Goal: Check status: Check status

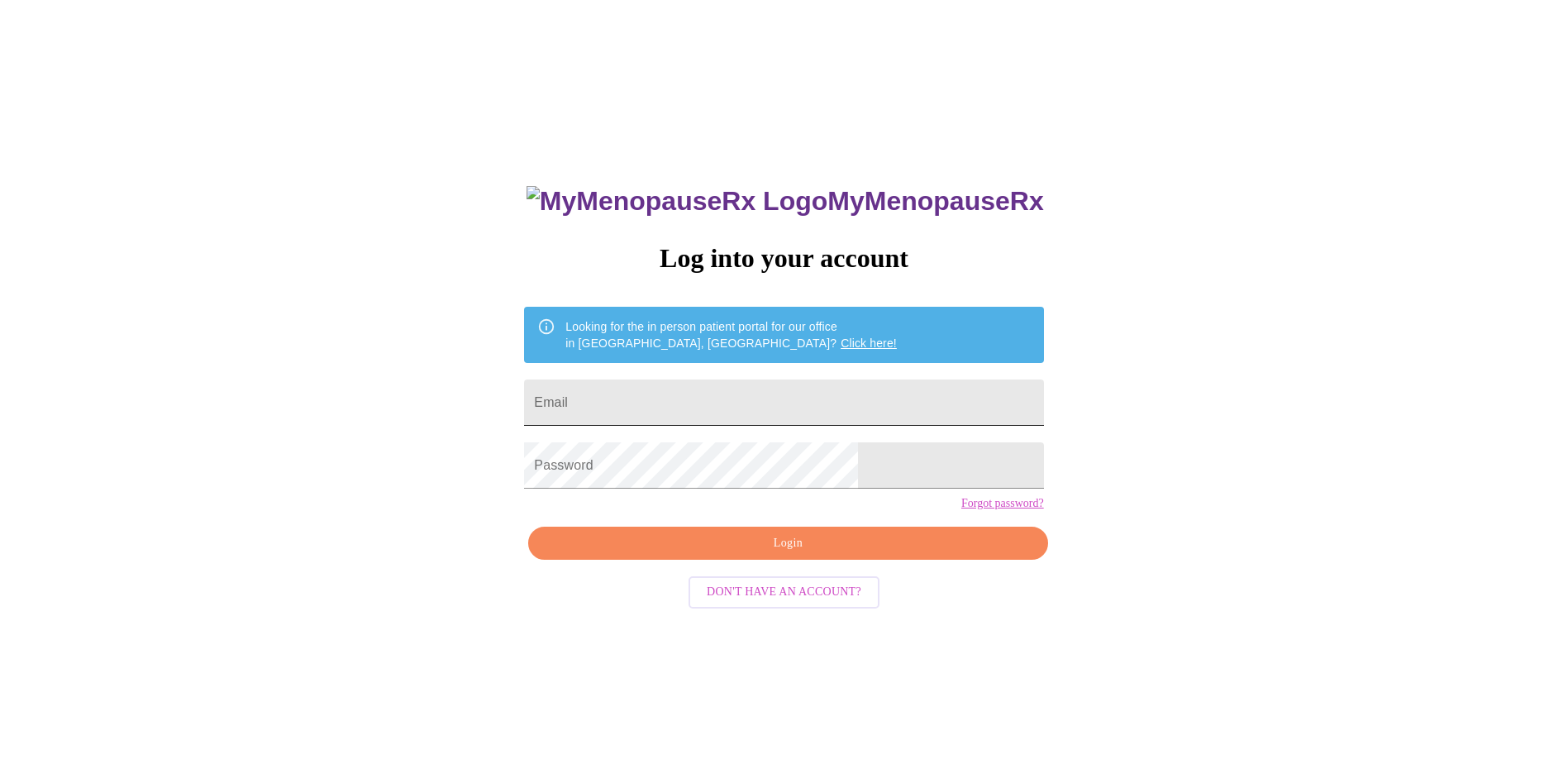
click at [674, 396] on input "Email" at bounding box center [784, 403] width 519 height 46
type input "[EMAIL_ADDRESS][DOMAIN_NAME]"
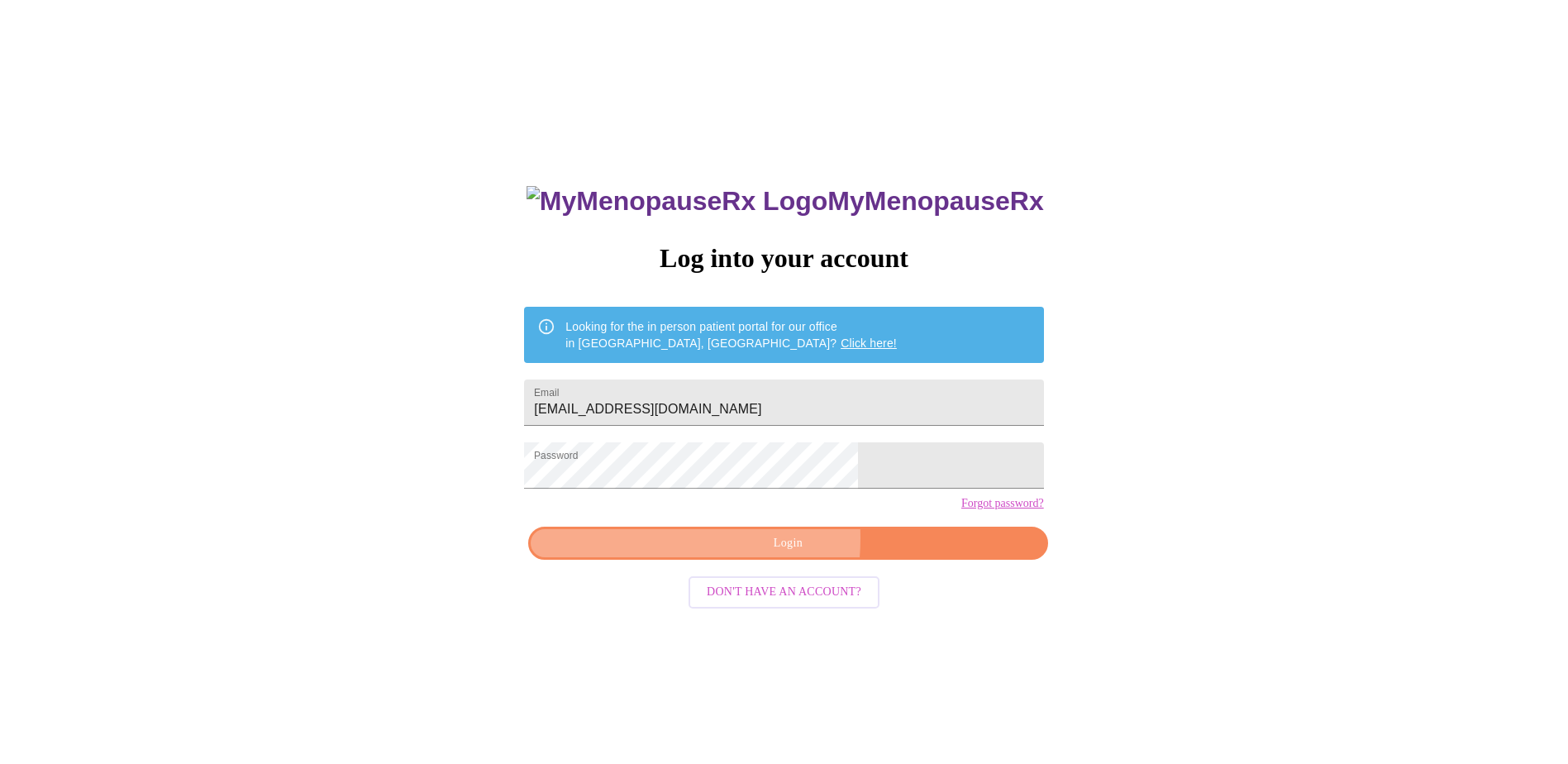
click at [712, 554] on span "Login" at bounding box center [787, 543] width 481 height 20
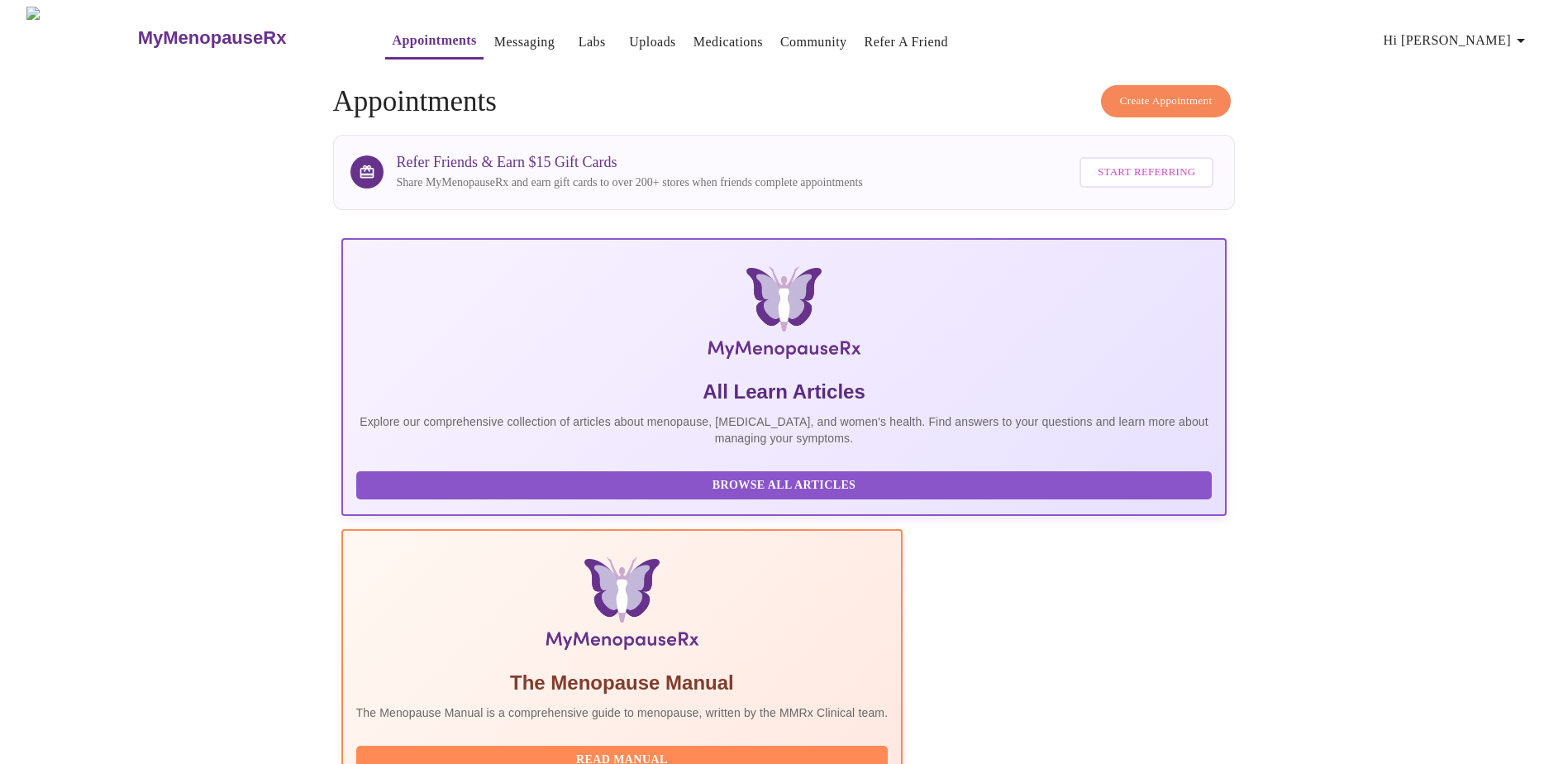
click at [579, 31] on link "Labs" at bounding box center [592, 42] width 27 height 23
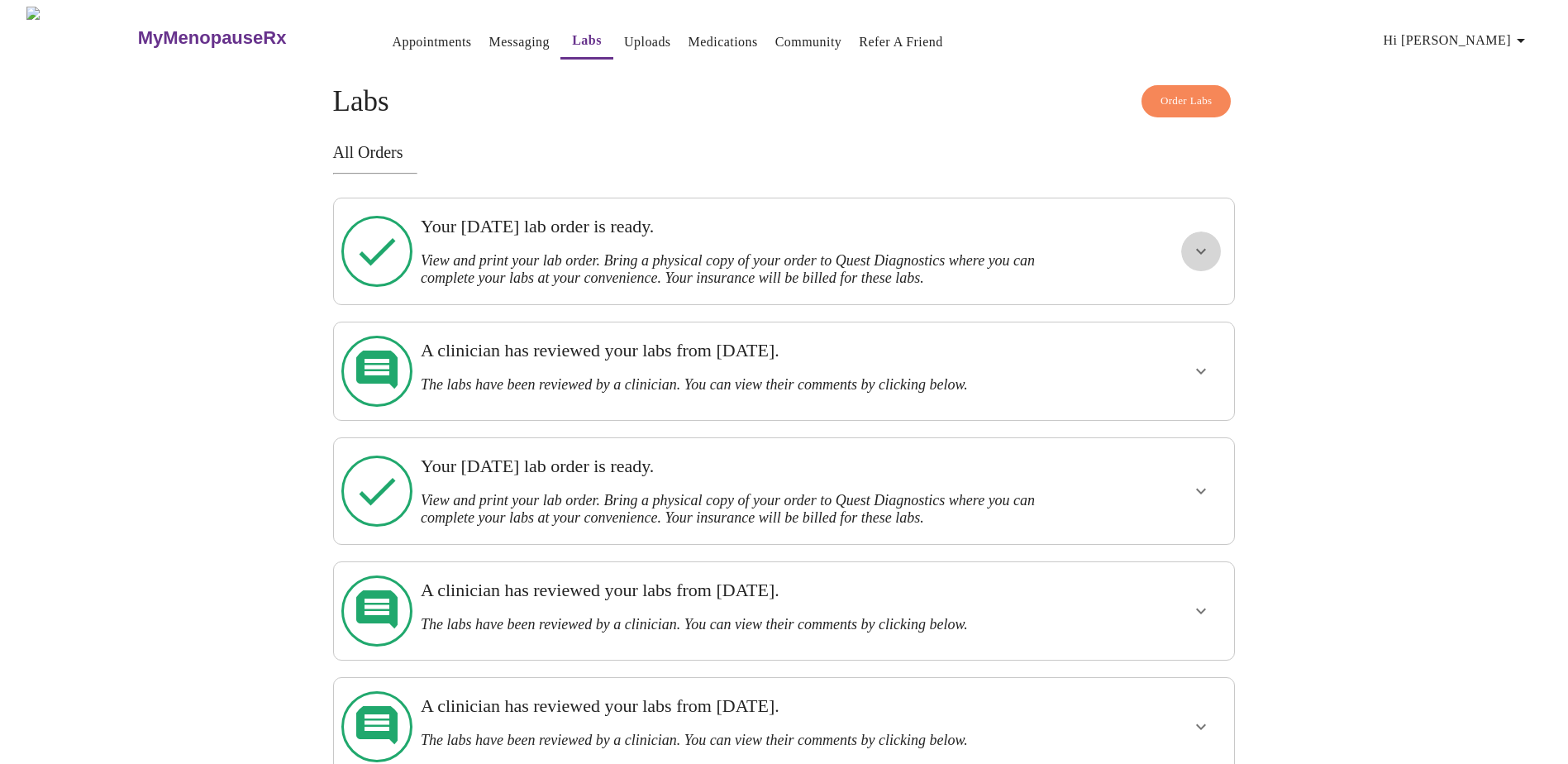
click at [1210, 248] on button "show more" at bounding box center [1200, 251] width 40 height 40
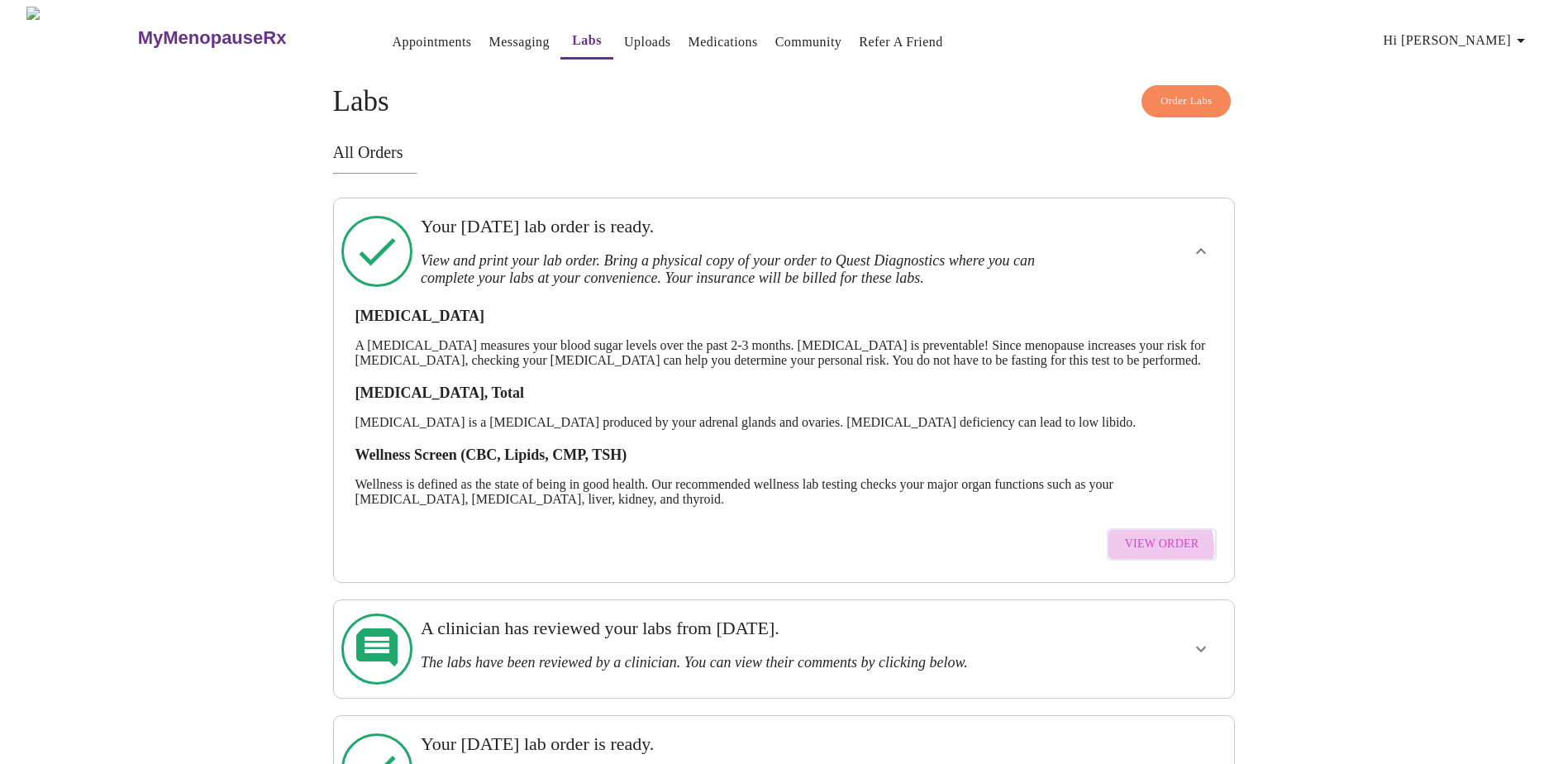
click at [1152, 555] on span "View Order" at bounding box center [1161, 544] width 74 height 20
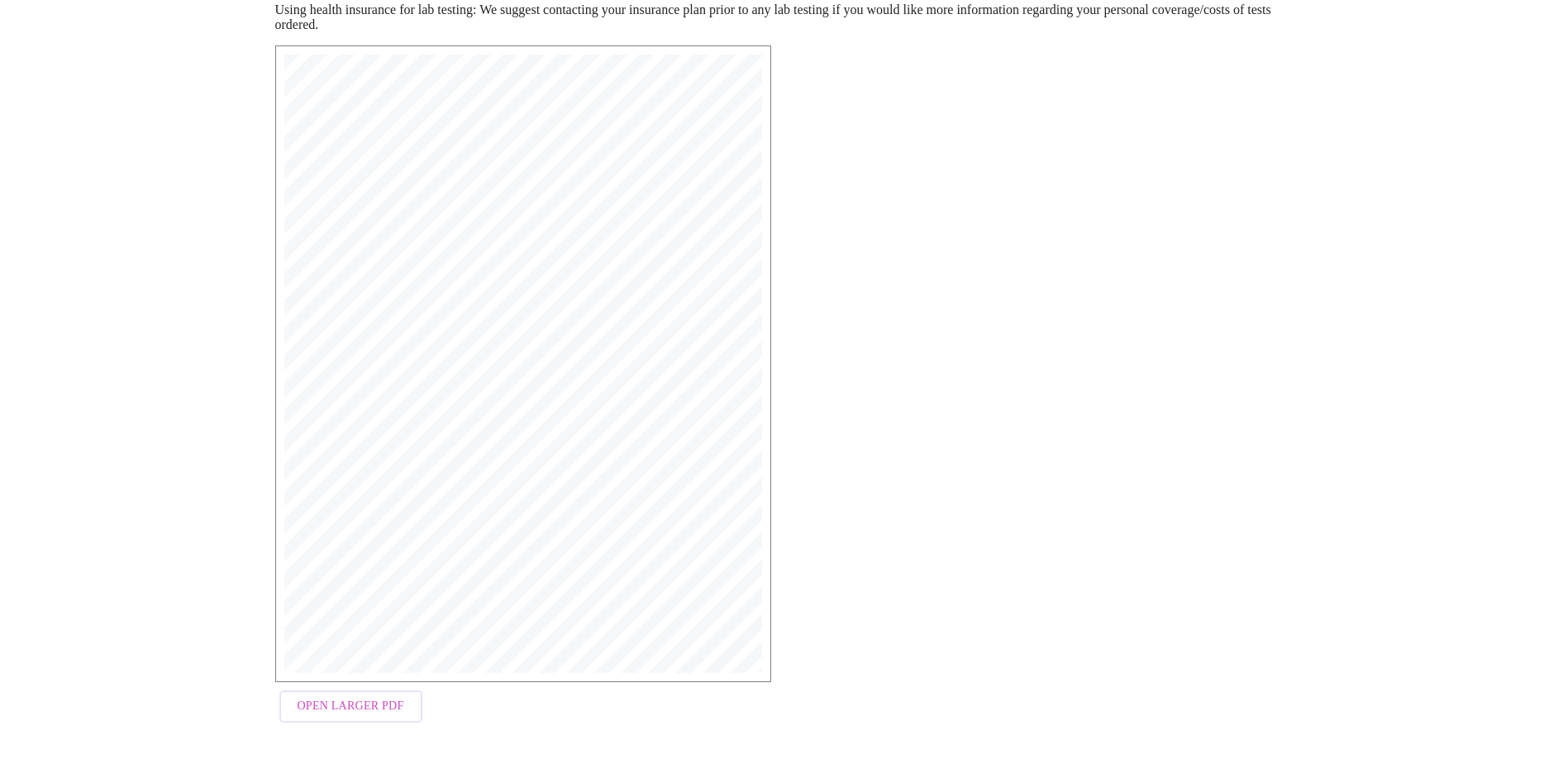
scroll to position [253, 0]
click at [355, 703] on span "Open Larger PDF" at bounding box center [351, 704] width 106 height 20
